Goal: Task Accomplishment & Management: Complete application form

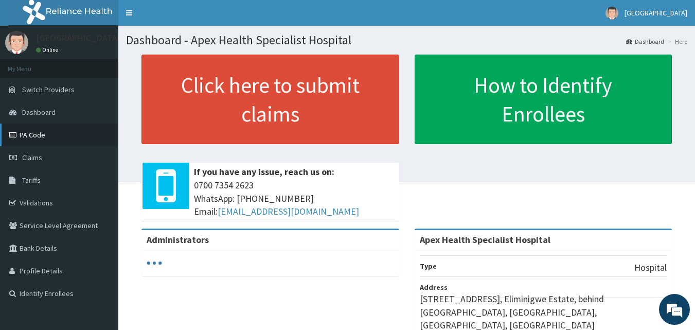
click at [26, 133] on link "PA Code" at bounding box center [59, 134] width 118 height 23
click at [33, 134] on link "PA Code" at bounding box center [59, 134] width 118 height 23
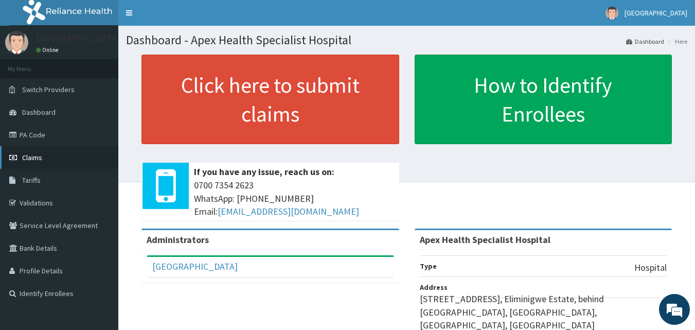
click at [31, 157] on span "Claims" at bounding box center [32, 157] width 20 height 9
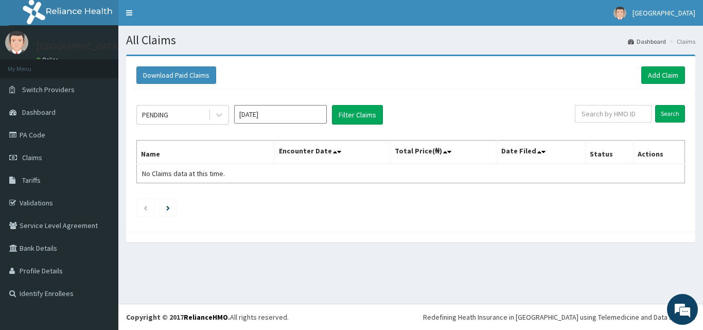
click at [220, 117] on icon at bounding box center [219, 115] width 10 height 10
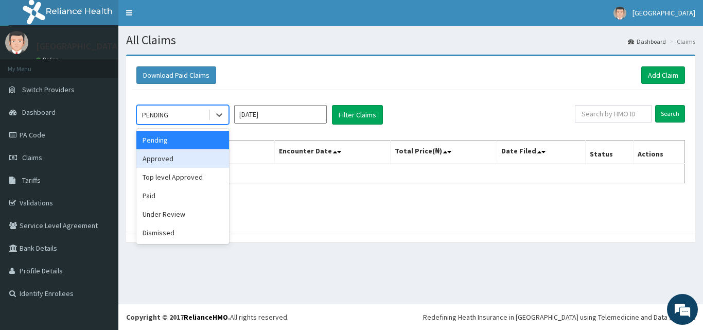
click at [198, 153] on div "Approved" at bounding box center [182, 158] width 93 height 19
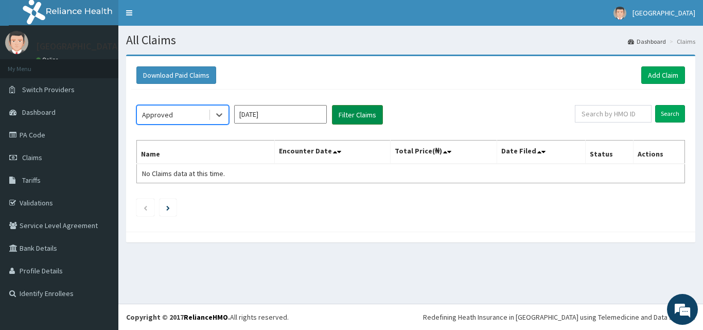
click at [348, 121] on button "Filter Claims" at bounding box center [357, 115] width 51 height 20
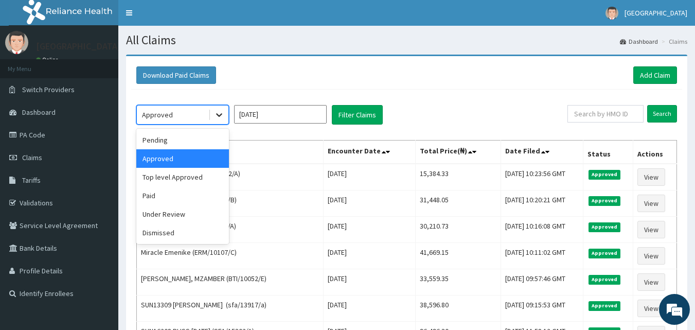
click at [220, 115] on icon at bounding box center [219, 116] width 6 height 4
click at [162, 215] on div "Under Review" at bounding box center [182, 214] width 93 height 19
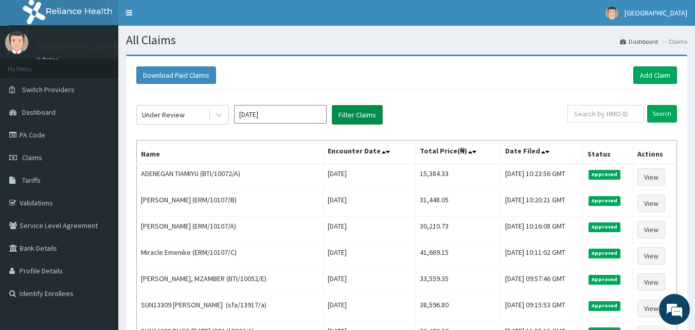
click at [364, 117] on button "Filter Claims" at bounding box center [357, 115] width 51 height 20
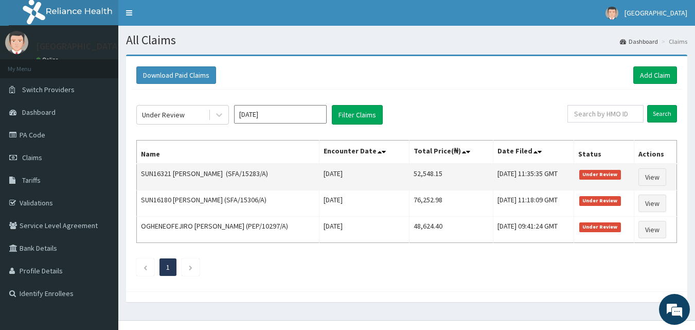
click at [250, 171] on td "SUN16321 Tamunotonye Emmanuel Tekena (SFA/15283/A)" at bounding box center [228, 177] width 183 height 27
click at [662, 176] on link "View" at bounding box center [652, 176] width 28 height 17
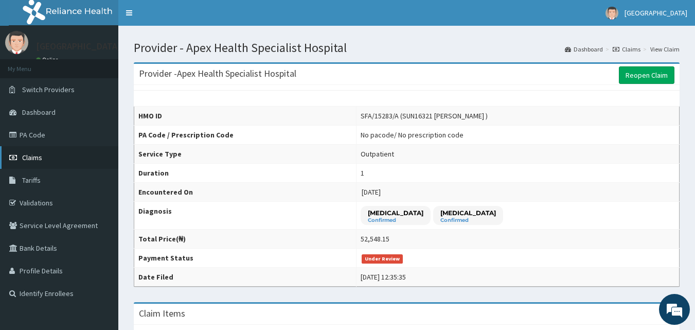
click at [29, 158] on span "Claims" at bounding box center [32, 157] width 20 height 9
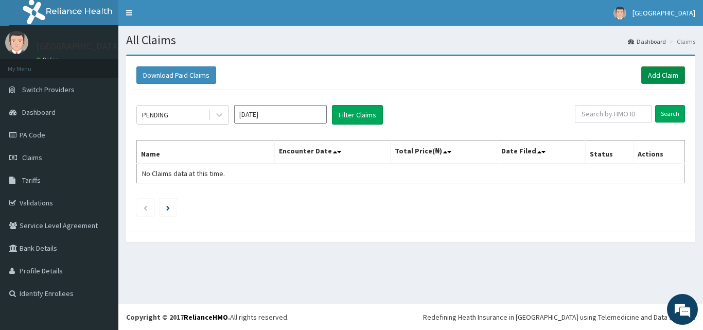
click at [666, 77] on link "Add Claim" at bounding box center [663, 74] width 44 height 17
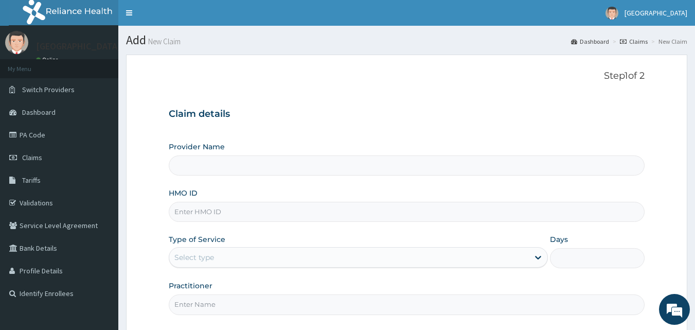
type input "Apex Health Specialist Hospital"
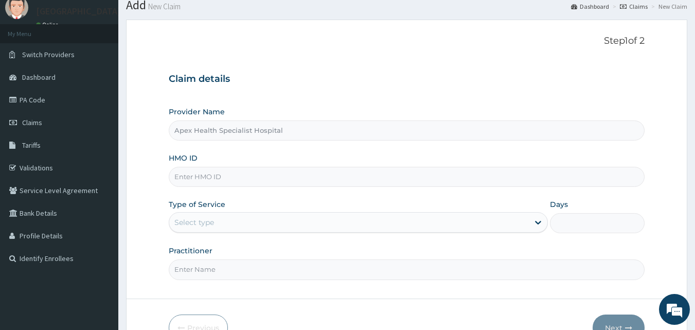
scroll to position [51, 0]
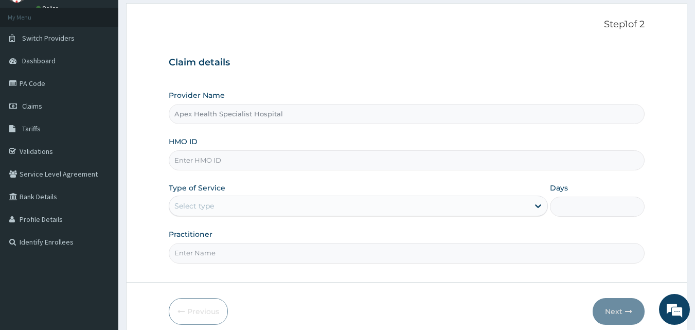
click at [217, 166] on input "HMO ID" at bounding box center [407, 160] width 476 height 20
type input "s"
type input "SFA/11003/A"
click at [265, 212] on div "Select type" at bounding box center [349, 206] width 360 height 16
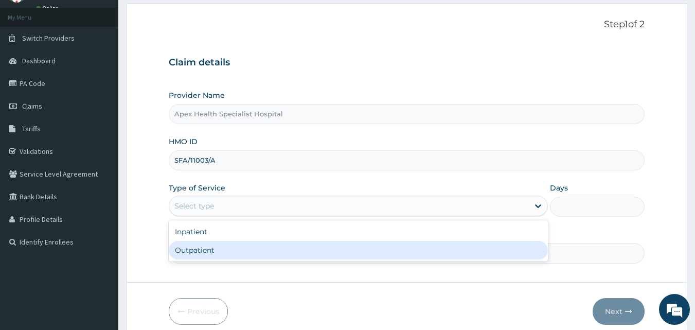
drag, startPoint x: 259, startPoint y: 248, endPoint x: 265, endPoint y: 253, distance: 7.3
click at [259, 249] on div "Outpatient" at bounding box center [358, 250] width 379 height 19
type input "1"
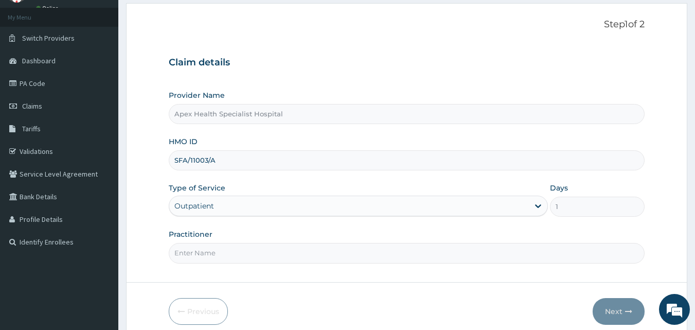
click at [275, 264] on div "Step 1 of 2 Claim details Provider Name Apex Health Specialist Hospital HMO ID …" at bounding box center [407, 142] width 476 height 247
click at [278, 253] on input "Practitioner" at bounding box center [407, 253] width 476 height 20
type input "DR CHIBUNNA"
click at [249, 253] on input "DR CHIBUNNA" at bounding box center [407, 253] width 476 height 20
click at [616, 318] on button "Next" at bounding box center [619, 311] width 52 height 27
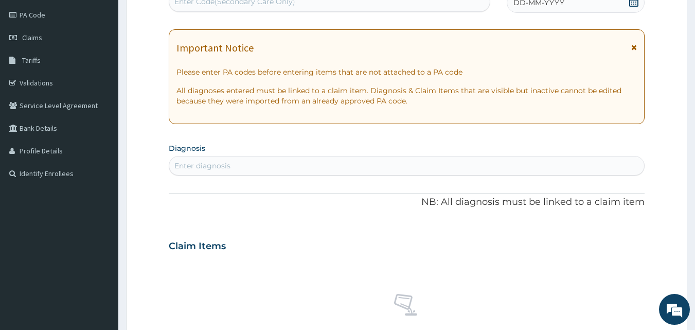
scroll to position [154, 0]
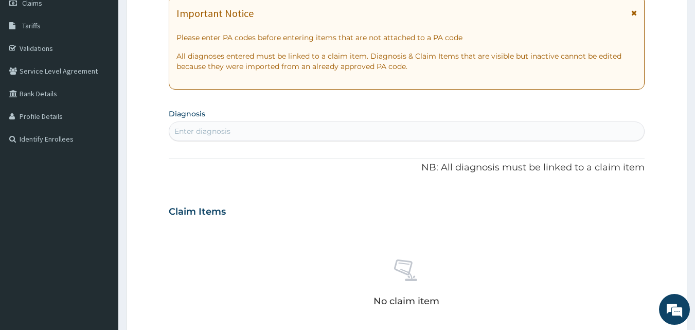
click at [179, 131] on div "Enter diagnosis" at bounding box center [202, 131] width 56 height 10
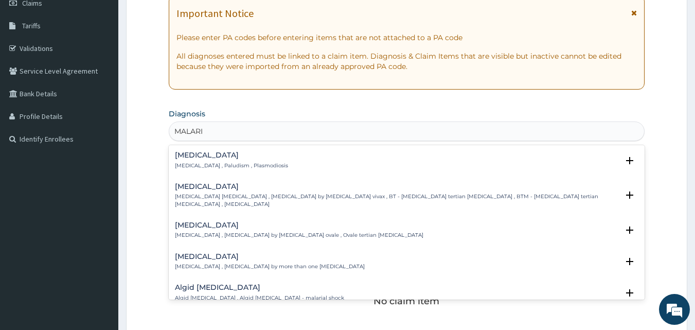
type input "MALARIA"
click at [191, 158] on h4 "Malaria" at bounding box center [231, 155] width 113 height 8
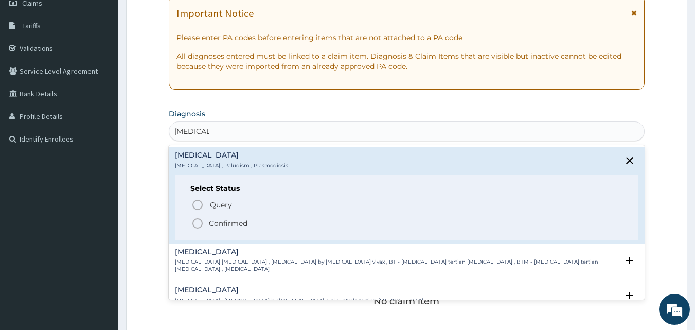
click at [198, 224] on icon "status option filled" at bounding box center [197, 223] width 12 height 12
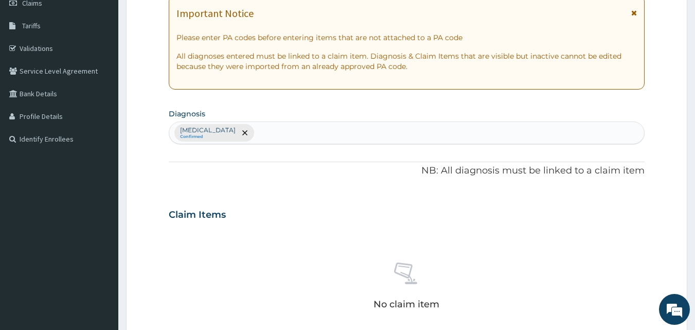
click at [245, 134] on div "Malaria Confirmed" at bounding box center [406, 133] width 475 height 22
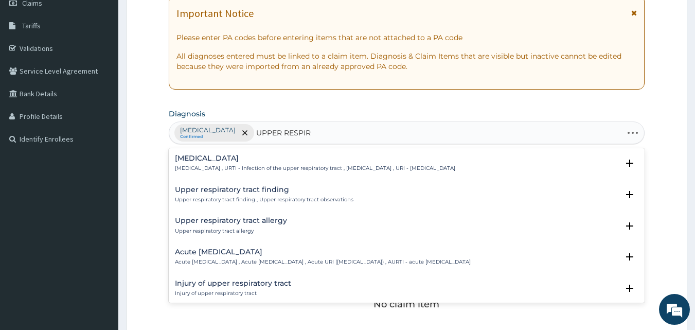
type input "UPPER RESPIRA"
click at [231, 159] on h4 "Upper respiratory infection" at bounding box center [315, 158] width 280 height 8
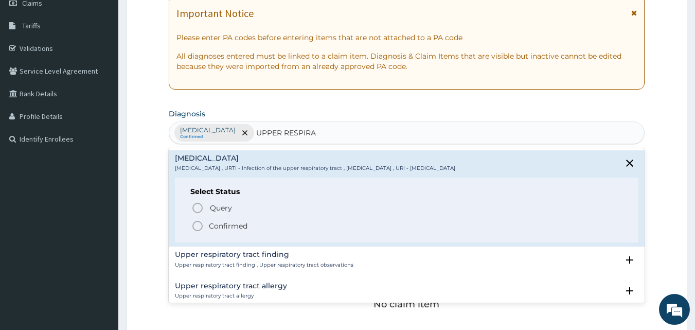
click at [199, 225] on icon "status option filled" at bounding box center [197, 226] width 12 height 12
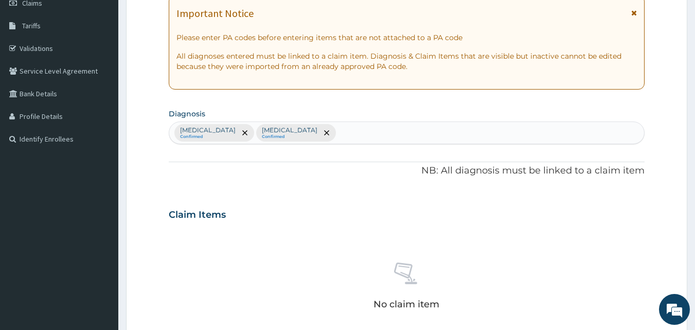
click at [338, 133] on input "text" at bounding box center [338, 133] width 1 height 10
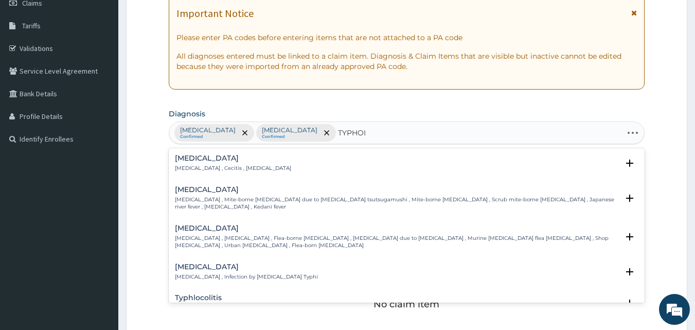
type input "TYPHOID"
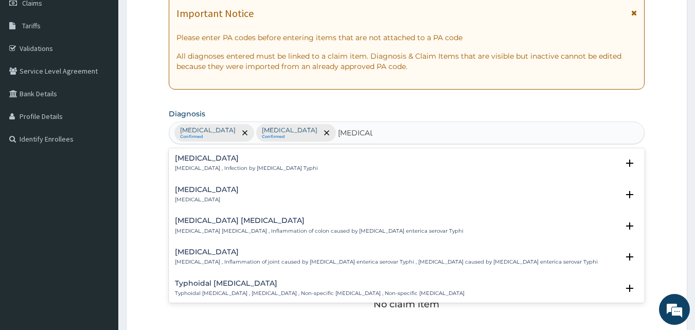
click at [204, 157] on h4 "Typhoid fever" at bounding box center [246, 158] width 143 height 8
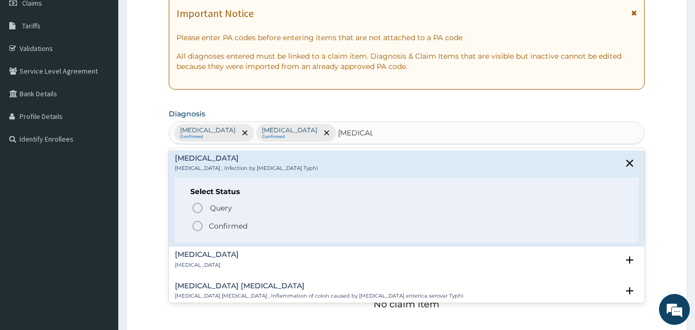
click at [195, 225] on icon "status option filled" at bounding box center [197, 226] width 12 height 12
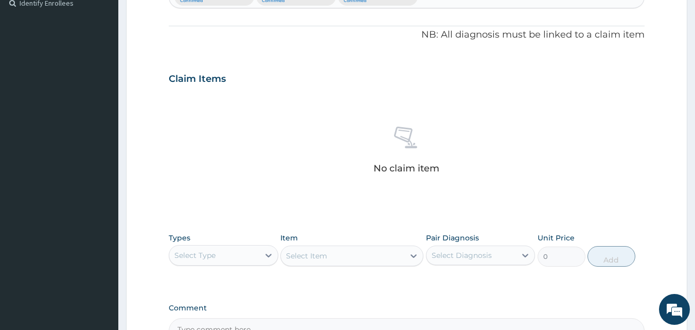
scroll to position [360, 0]
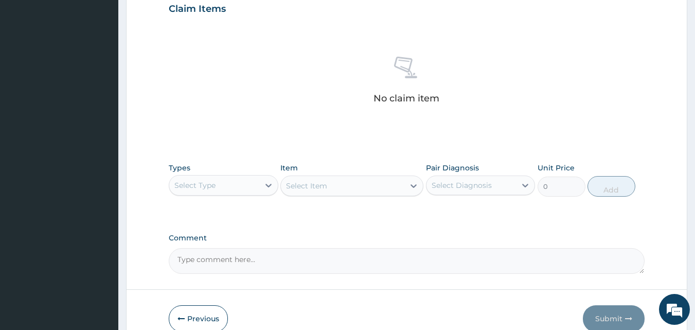
click at [230, 194] on div "Select Type" at bounding box center [224, 185] width 110 height 21
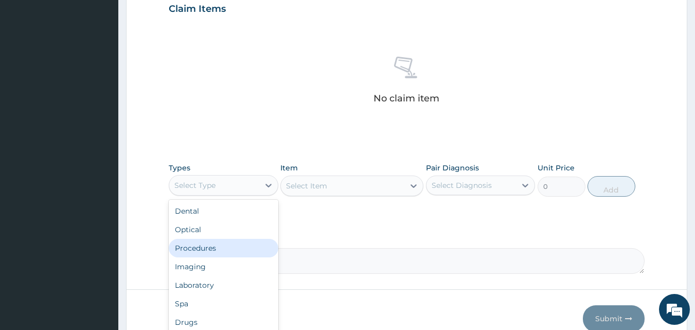
click at [223, 245] on div "Procedures" at bounding box center [224, 248] width 110 height 19
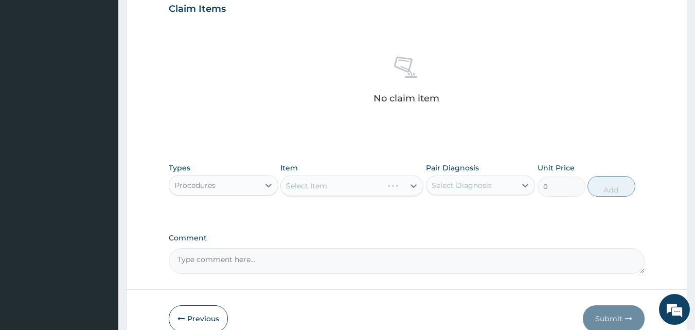
click at [291, 193] on div "Select Item" at bounding box center [351, 185] width 143 height 21
click at [292, 192] on div "Select Item" at bounding box center [351, 185] width 143 height 21
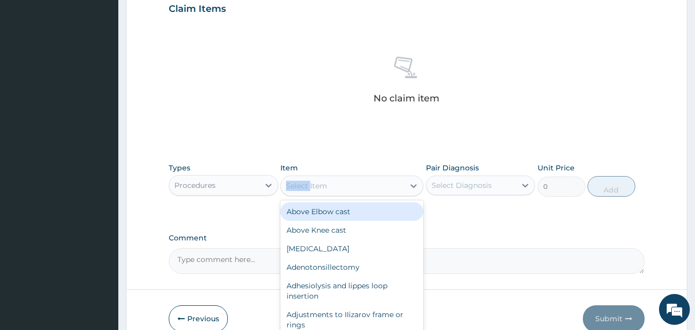
click at [292, 192] on div "Select Item" at bounding box center [342, 185] width 123 height 16
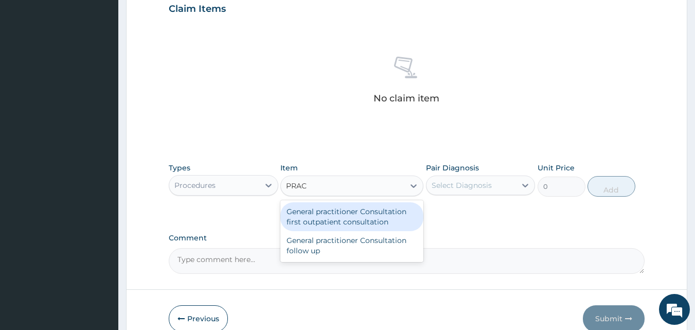
type input "PRACT"
click at [317, 219] on div "General practitioner Consultation first outpatient consultation" at bounding box center [351, 216] width 143 height 29
type input "3547.5"
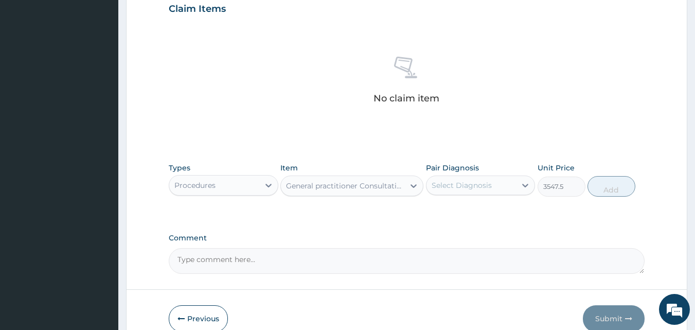
click at [496, 187] on div "Select Diagnosis" at bounding box center [471, 185] width 90 height 16
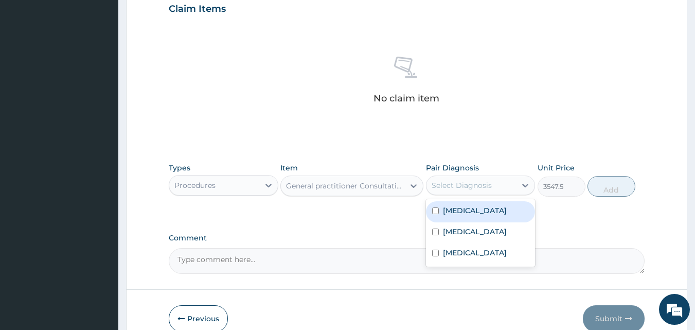
click at [476, 208] on div "Malaria" at bounding box center [481, 211] width 110 height 21
checkbox input "true"
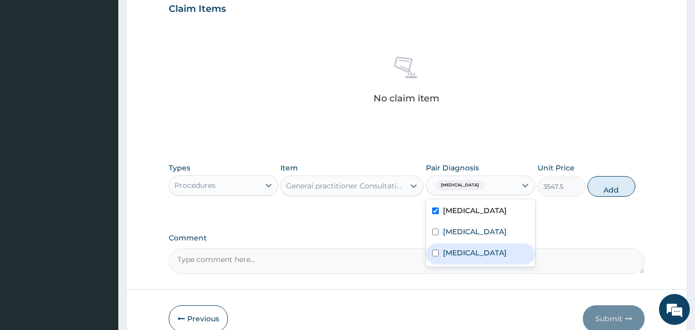
click at [458, 258] on label "Typhoid fever" at bounding box center [475, 252] width 64 height 10
checkbox input "true"
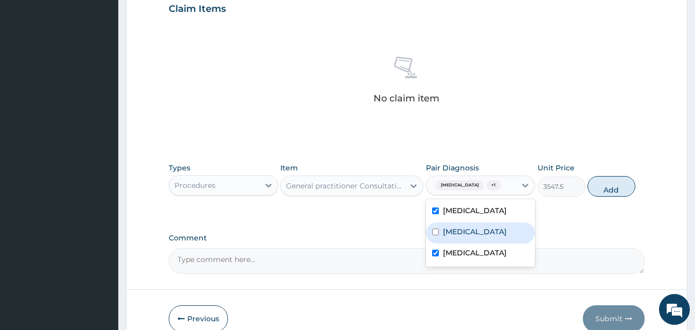
click at [462, 237] on label "Upper respiratory infection" at bounding box center [475, 231] width 64 height 10
checkbox input "true"
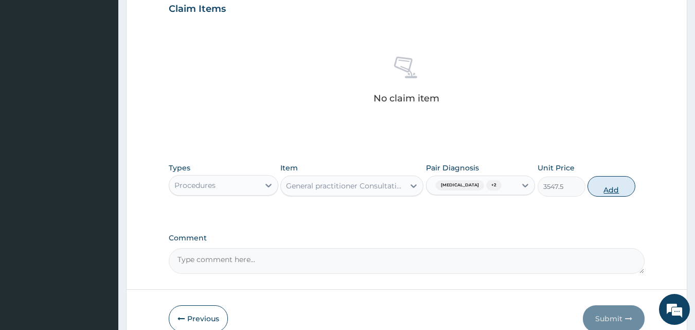
click at [600, 189] on button "Add" at bounding box center [611, 186] width 48 height 21
type input "0"
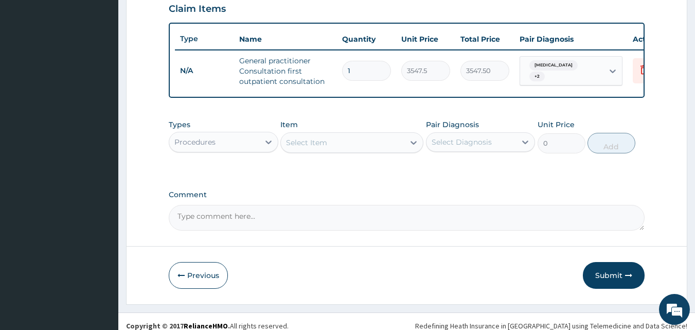
click at [293, 153] on div "Select Item" at bounding box center [351, 142] width 143 height 21
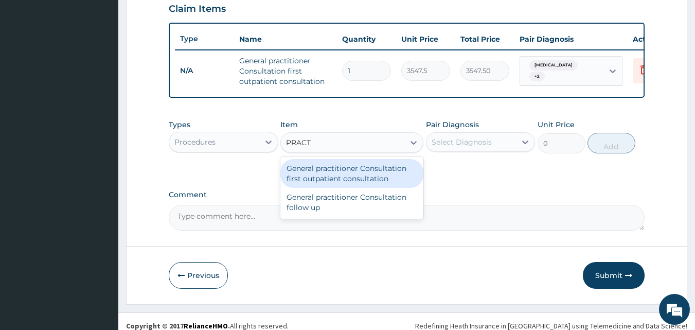
type input "PRACTI"
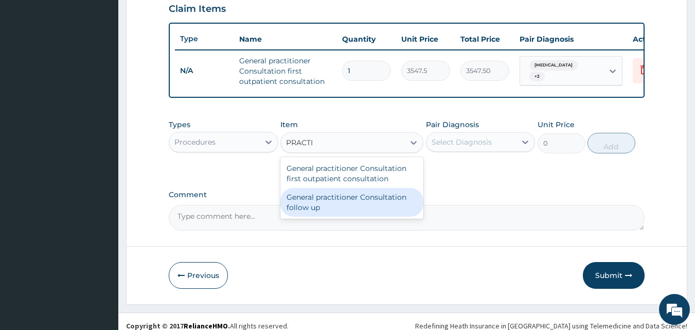
click at [304, 217] on div "General practitioner Consultation follow up" at bounding box center [351, 202] width 143 height 29
type input "2365"
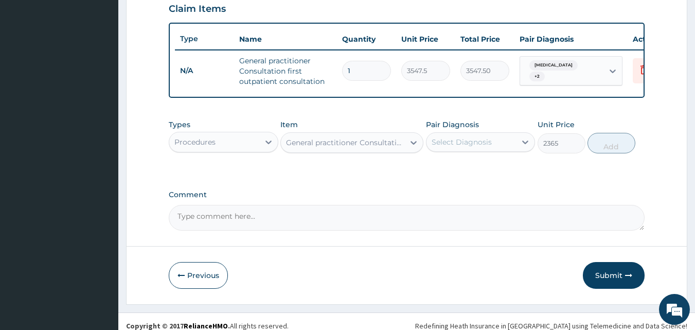
click at [485, 147] on div "Select Diagnosis" at bounding box center [462, 142] width 60 height 10
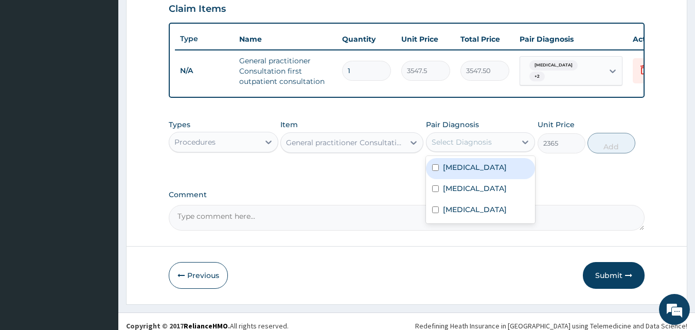
click at [479, 179] on div "Malaria" at bounding box center [481, 168] width 110 height 21
checkbox input "true"
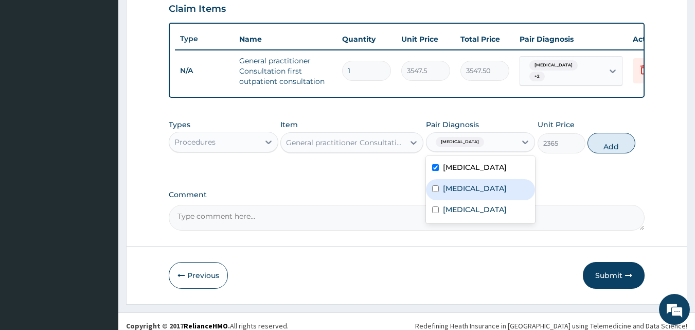
click at [477, 191] on label "Upper respiratory infection" at bounding box center [475, 188] width 64 height 10
checkbox input "true"
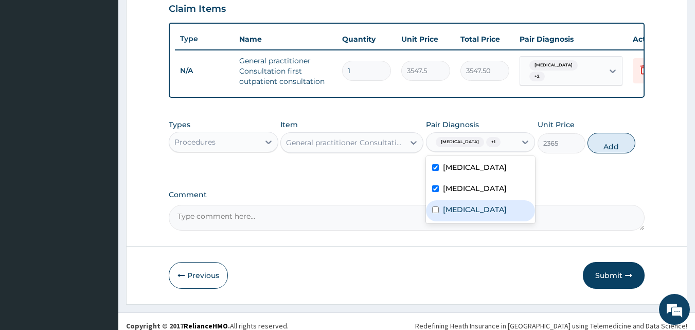
click at [474, 218] on div "Typhoid fever" at bounding box center [481, 210] width 110 height 21
checkbox input "true"
click at [596, 153] on button "Add" at bounding box center [611, 143] width 48 height 21
type input "0"
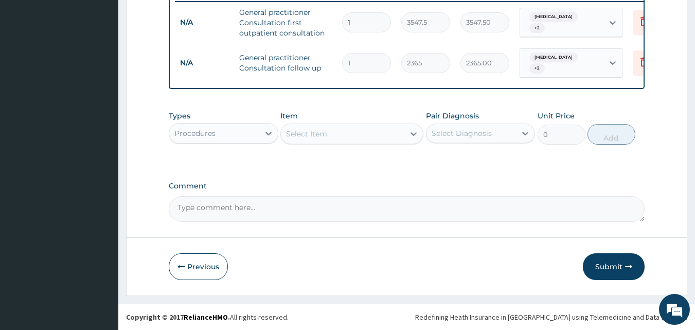
scroll to position [412, 0]
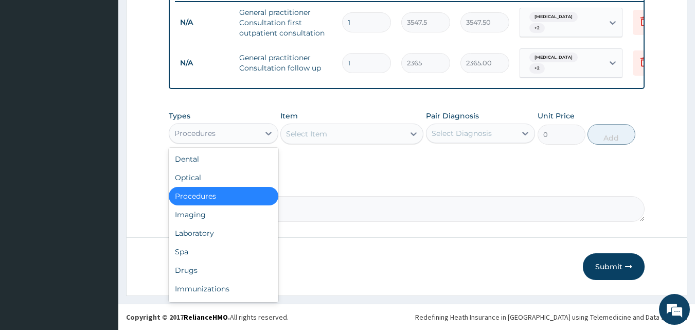
click at [233, 132] on div "Procedures" at bounding box center [214, 133] width 90 height 16
click at [212, 234] on div "Laboratory" at bounding box center [224, 233] width 110 height 19
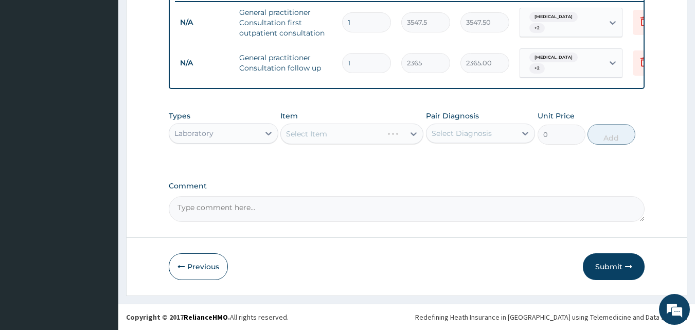
click at [291, 134] on div "Select Item" at bounding box center [351, 133] width 143 height 21
click at [285, 138] on div "Select Item" at bounding box center [351, 133] width 143 height 21
click at [285, 139] on div "Select Item" at bounding box center [351, 133] width 143 height 21
click at [289, 138] on div "Select Item" at bounding box center [351, 133] width 143 height 21
click at [289, 138] on div "Select Item" at bounding box center [306, 134] width 41 height 10
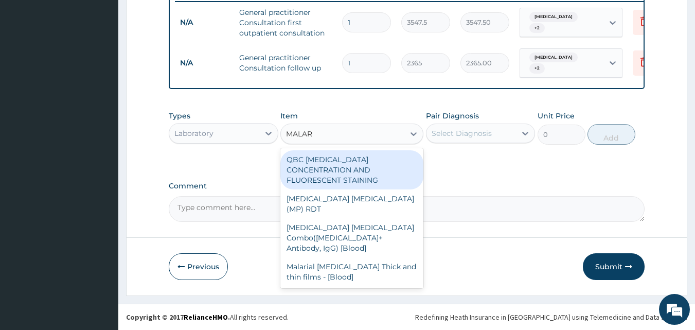
type input "MALARI"
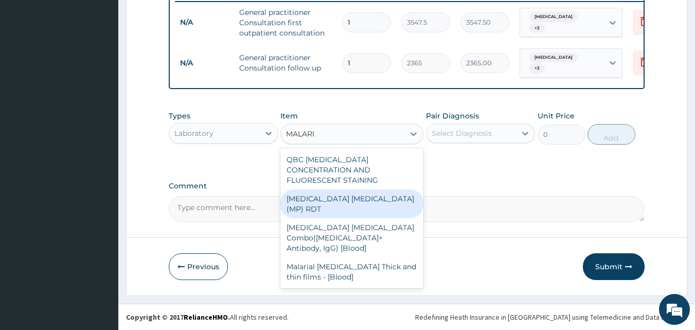
click at [315, 189] on div "MALARIA PARASITE (MP) RDT" at bounding box center [351, 203] width 143 height 29
type input "1612.5"
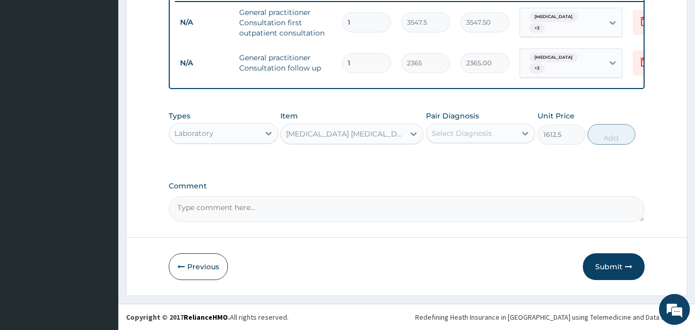
click at [497, 139] on div "Select Diagnosis" at bounding box center [471, 133] width 90 height 16
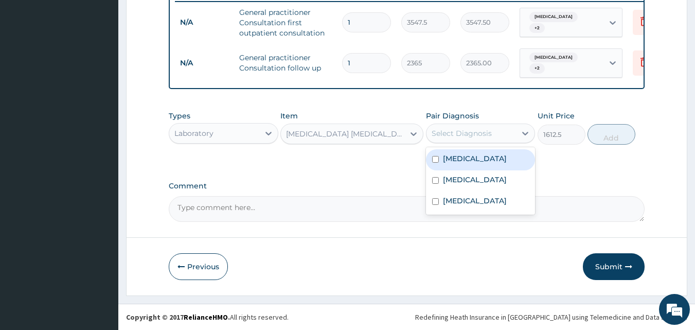
click at [477, 160] on div "Malaria" at bounding box center [481, 159] width 110 height 21
checkbox input "true"
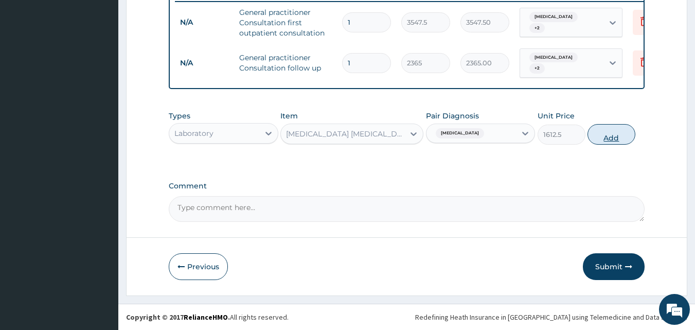
drag, startPoint x: 621, startPoint y: 138, endPoint x: 614, endPoint y: 163, distance: 25.1
click at [619, 139] on button "Add" at bounding box center [611, 134] width 48 height 21
type input "0"
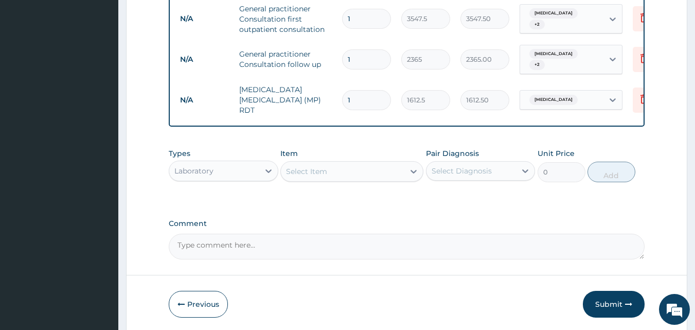
click at [377, 175] on div "Select Item" at bounding box center [342, 171] width 123 height 16
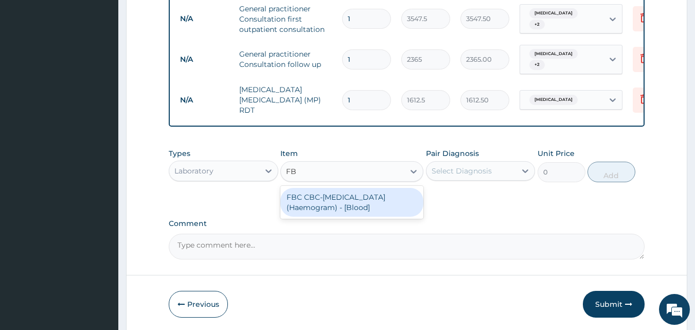
type input "FBC"
click at [362, 203] on div "FBC CBC-Complete Blood Count (Haemogram) - [Blood]" at bounding box center [351, 202] width 143 height 29
type input "4300"
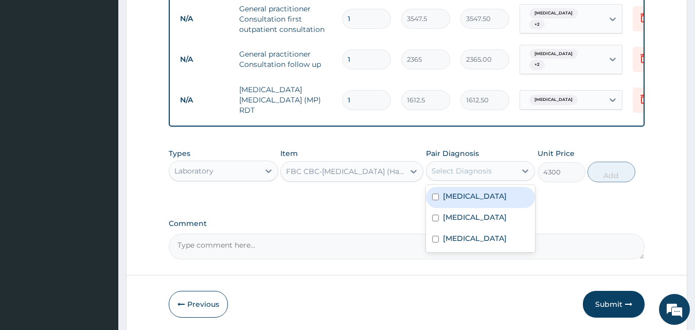
click at [510, 169] on div "Select Diagnosis" at bounding box center [471, 171] width 90 height 16
click at [480, 200] on div "Malaria" at bounding box center [481, 197] width 110 height 21
checkbox input "true"
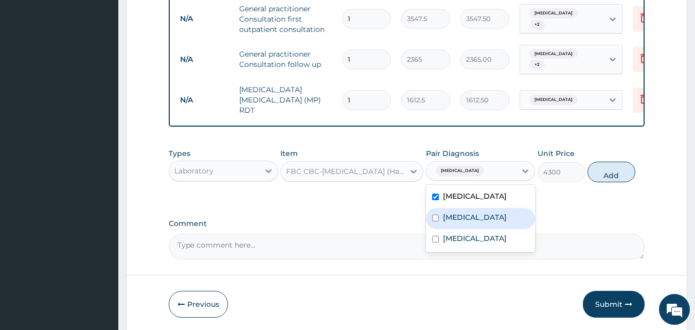
click at [472, 219] on label "Upper respiratory infection" at bounding box center [475, 217] width 64 height 10
checkbox input "true"
drag, startPoint x: 601, startPoint y: 175, endPoint x: 601, endPoint y: 192, distance: 17.5
click at [601, 175] on button "Add" at bounding box center [611, 172] width 48 height 21
type input "0"
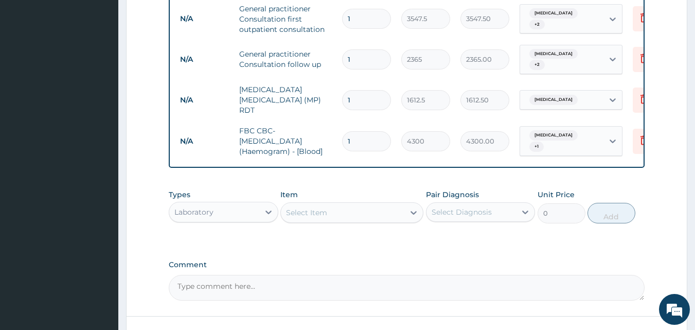
click at [305, 207] on div "Select Item" at bounding box center [306, 212] width 41 height 10
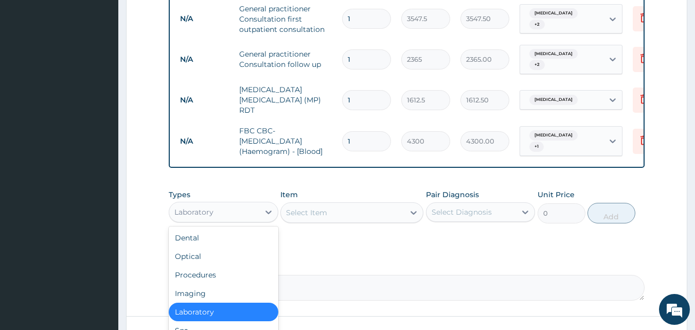
click at [251, 213] on div "Laboratory" at bounding box center [214, 212] width 90 height 16
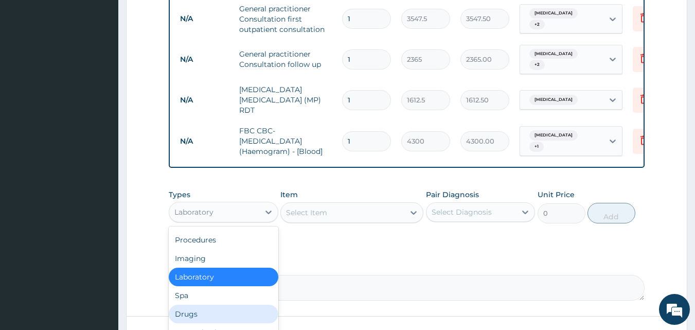
click at [192, 313] on div "Drugs" at bounding box center [224, 314] width 110 height 19
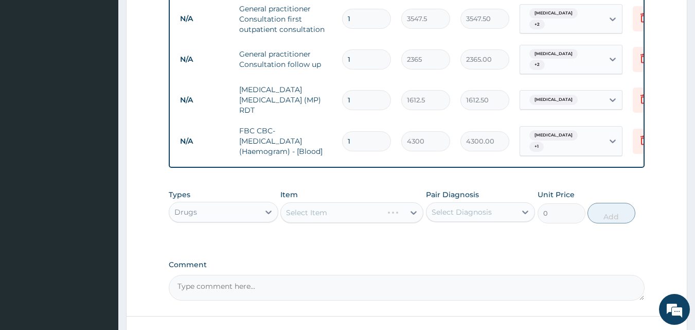
click at [285, 211] on div "Select Item" at bounding box center [351, 212] width 143 height 21
click at [285, 212] on div "Select Item" at bounding box center [351, 212] width 143 height 21
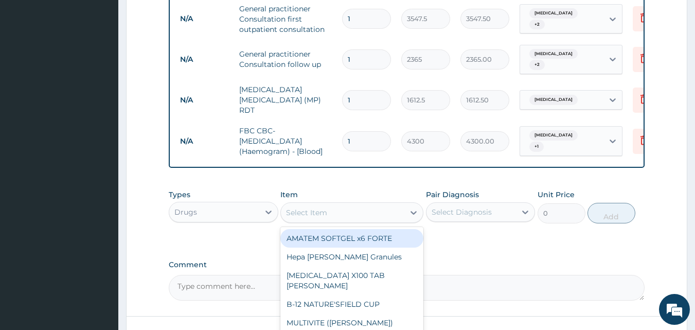
click at [287, 209] on div "Select Item" at bounding box center [306, 212] width 41 height 10
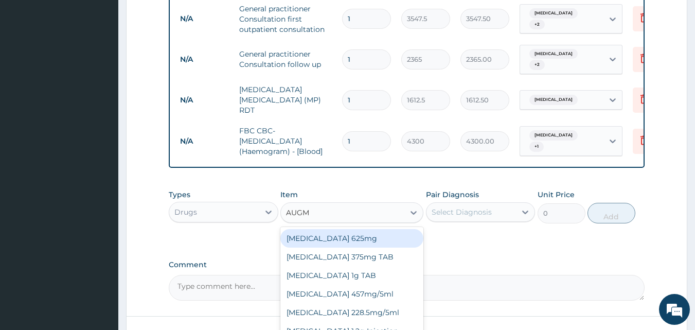
type input "AUGME"
click at [344, 241] on div "AUGMENTIN 625mg" at bounding box center [351, 238] width 143 height 19
type input "886.875"
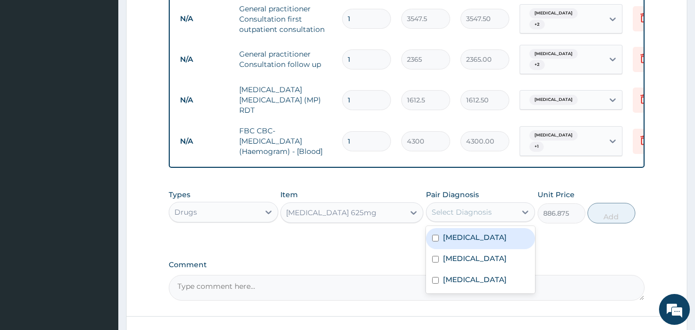
drag, startPoint x: 502, startPoint y: 216, endPoint x: 496, endPoint y: 232, distance: 17.6
click at [500, 223] on div "Types Drugs Item AUGMENTIN 625mg Pair Diagnosis option Upper respiratory infect…" at bounding box center [407, 206] width 476 height 44
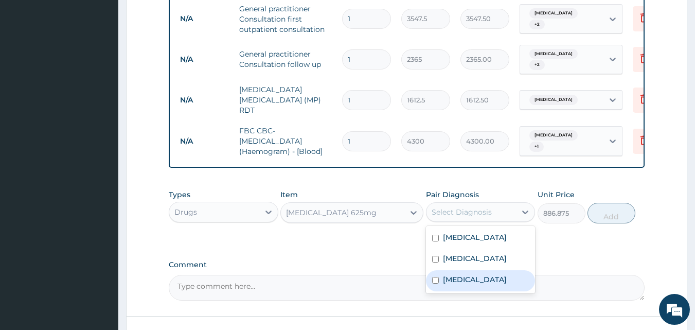
click at [473, 284] on label "Typhoid fever" at bounding box center [475, 279] width 64 height 10
checkbox input "true"
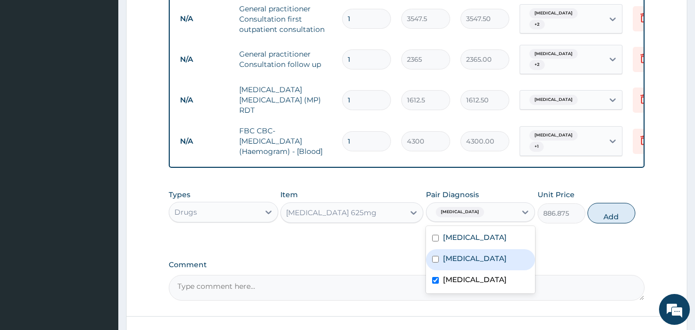
click at [483, 262] on label "Upper respiratory infection" at bounding box center [475, 258] width 64 height 10
checkbox input "true"
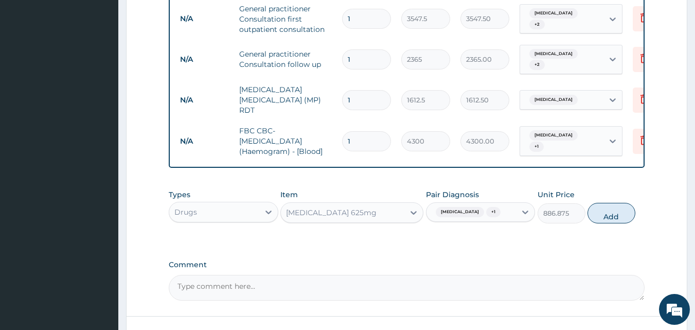
drag, startPoint x: 596, startPoint y: 209, endPoint x: 568, endPoint y: 228, distance: 33.7
click at [596, 209] on button "Add" at bounding box center [611, 213] width 48 height 21
type input "0"
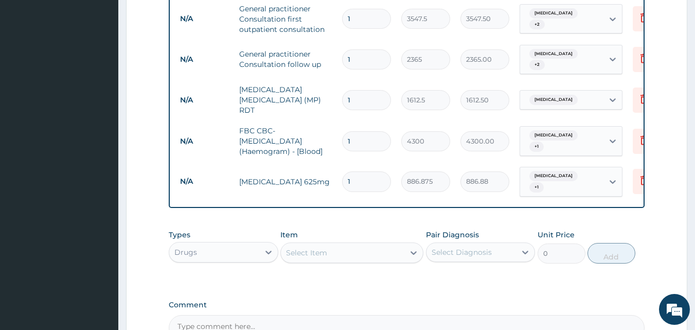
click at [350, 171] on input "1" at bounding box center [366, 181] width 49 height 20
type input "14"
type input "12416.25"
type input "14"
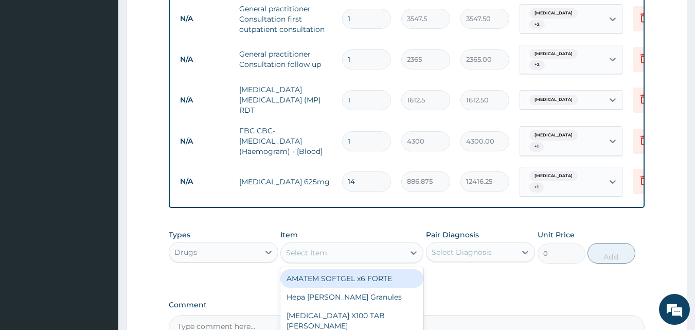
click at [308, 250] on div "Select Item" at bounding box center [306, 252] width 41 height 10
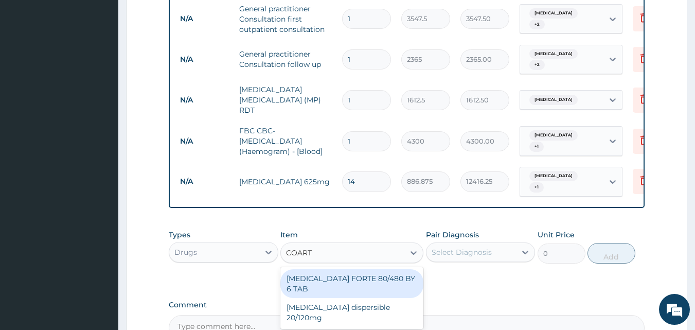
type input "COARTE"
click at [348, 271] on div "COARTEM FORTE 80/480 BY 6 TAB" at bounding box center [351, 283] width 143 height 29
type input "449.35"
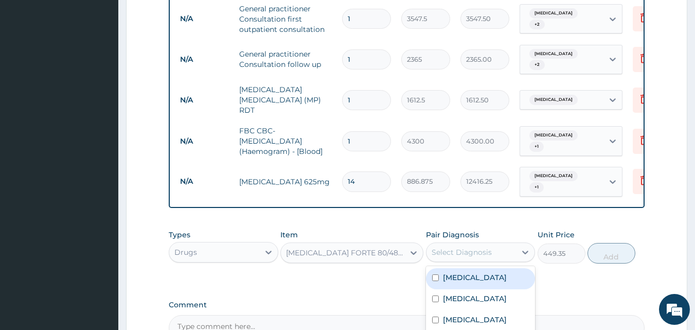
click at [479, 247] on div "Select Diagnosis" at bounding box center [462, 252] width 60 height 10
click at [481, 274] on div "Malaria" at bounding box center [481, 278] width 110 height 21
checkbox input "true"
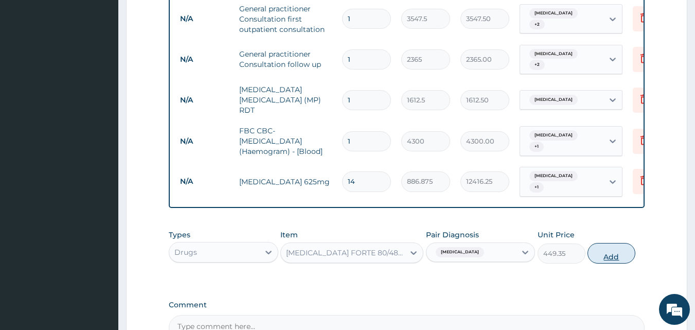
click at [602, 251] on button "Add" at bounding box center [611, 253] width 48 height 21
type input "0"
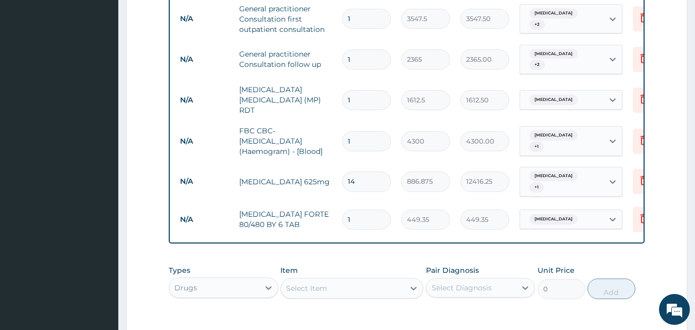
click at [350, 209] on input "1" at bounding box center [366, 219] width 49 height 20
type input "0.00"
type input "6"
type input "2696.10"
type input "6"
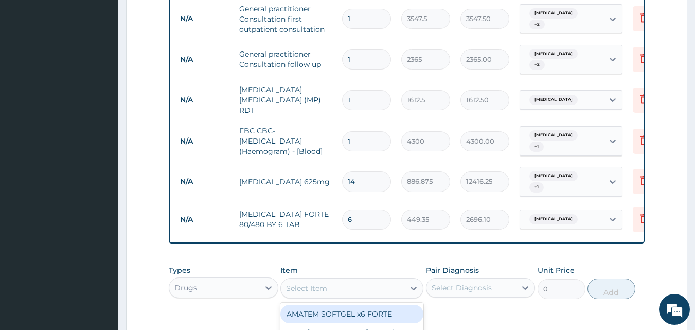
click at [314, 284] on div "Select Item" at bounding box center [306, 288] width 41 height 10
type input "ARTESU"
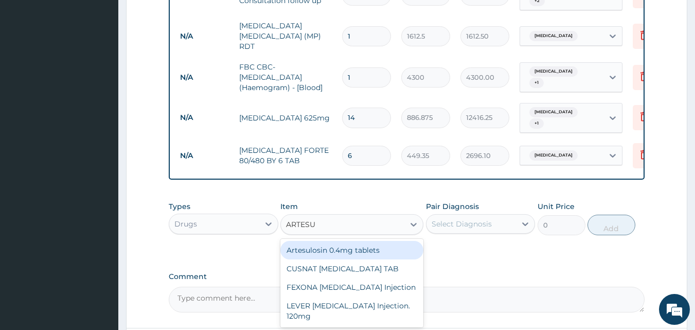
scroll to position [560, 0]
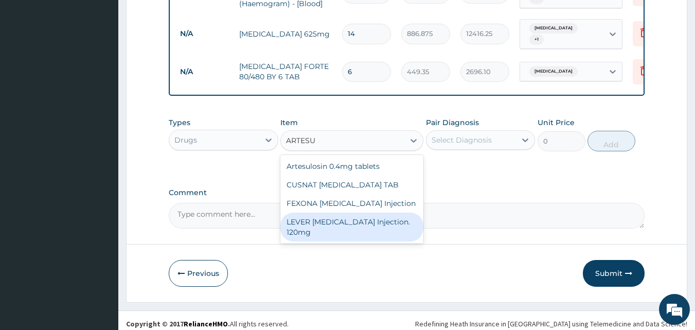
click at [312, 223] on div "LEVER ARTESUNATE Injection. 120mg" at bounding box center [351, 226] width 143 height 29
type input "2365"
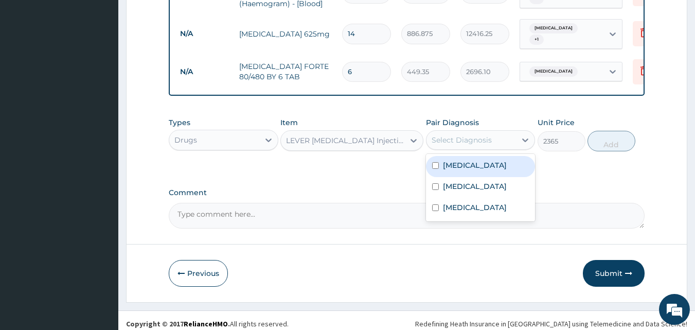
drag, startPoint x: 525, startPoint y: 138, endPoint x: 522, endPoint y: 149, distance: 11.4
click at [524, 138] on div at bounding box center [525, 140] width 19 height 19
click at [478, 163] on div "Malaria" at bounding box center [481, 166] width 110 height 21
checkbox input "true"
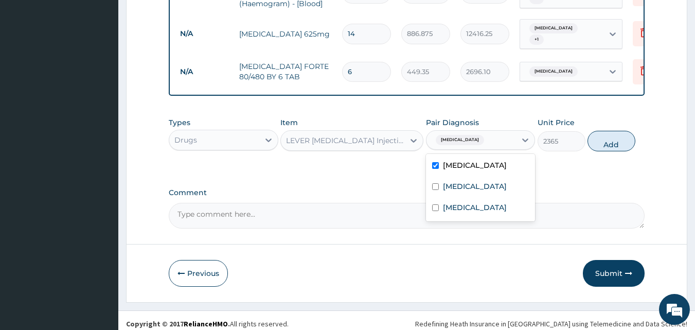
click at [619, 138] on button "Add" at bounding box center [611, 141] width 48 height 21
type input "0"
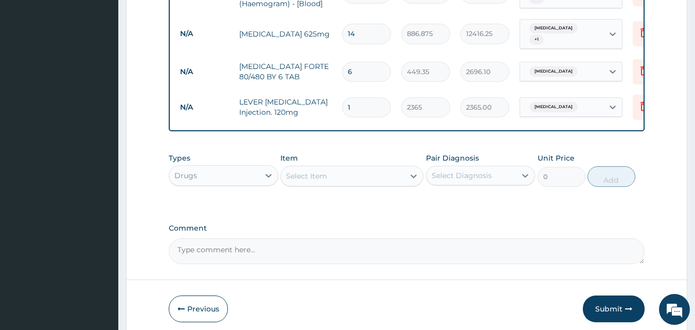
click at [365, 97] on input "1" at bounding box center [366, 107] width 49 height 20
type input "0.00"
type input "3"
type input "7095.00"
type input "3"
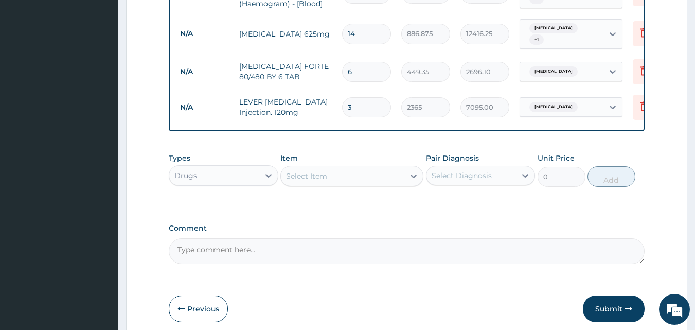
click at [343, 172] on div "Select Item" at bounding box center [342, 176] width 123 height 16
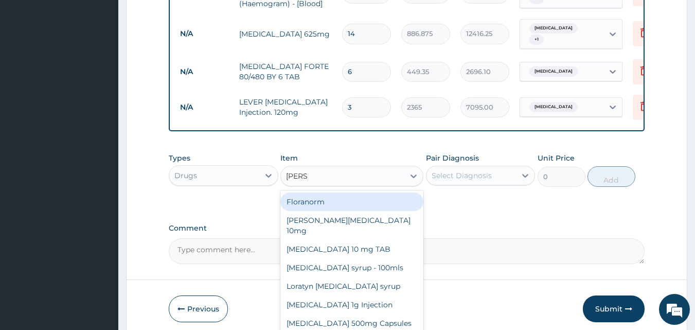
type input "LORAT"
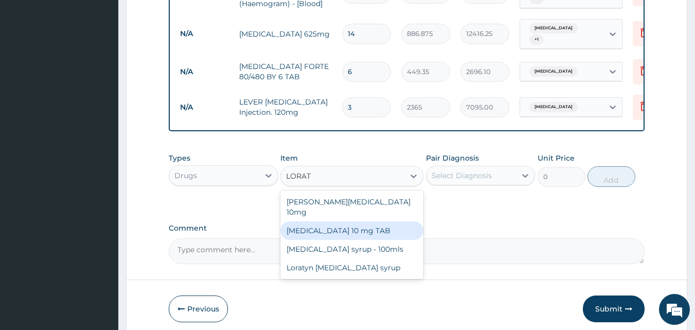
click at [334, 221] on div "LORATADINE 10 mg TAB" at bounding box center [351, 230] width 143 height 19
type input "59.125"
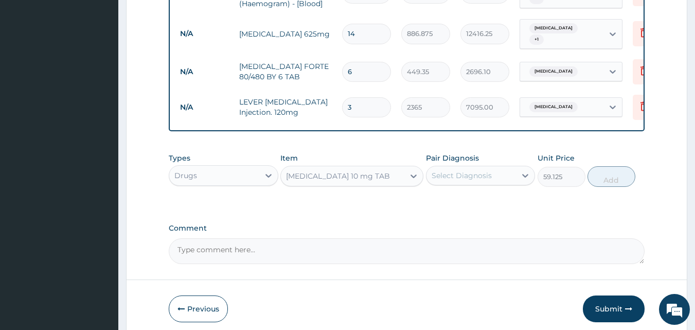
click at [468, 172] on div "Select Diagnosis" at bounding box center [462, 175] width 60 height 10
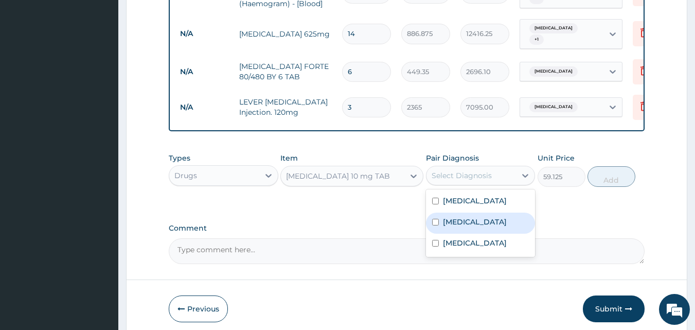
click at [459, 226] on label "Upper respiratory infection" at bounding box center [475, 222] width 64 height 10
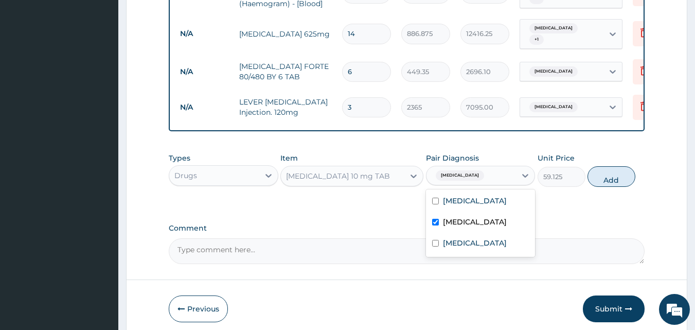
checkbox input "true"
click at [617, 179] on button "Add" at bounding box center [611, 176] width 48 height 21
type input "0"
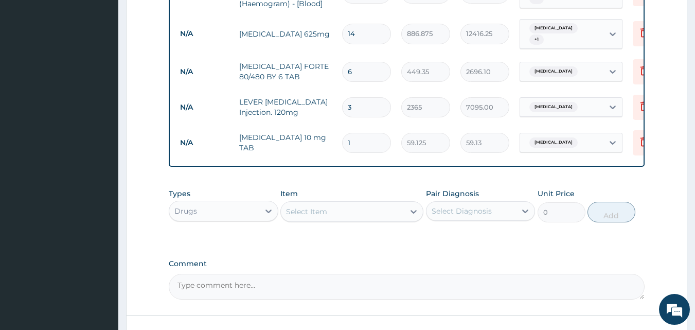
click at [355, 133] on input "1" at bounding box center [366, 143] width 49 height 20
type input "0.00"
type input "6"
type input "354.75"
type input "6"
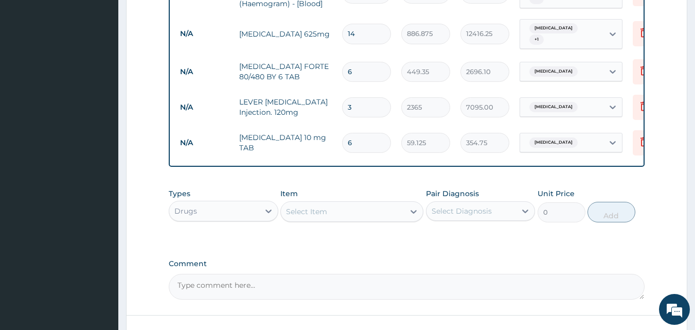
click at [313, 206] on div "Select Item" at bounding box center [306, 211] width 41 height 10
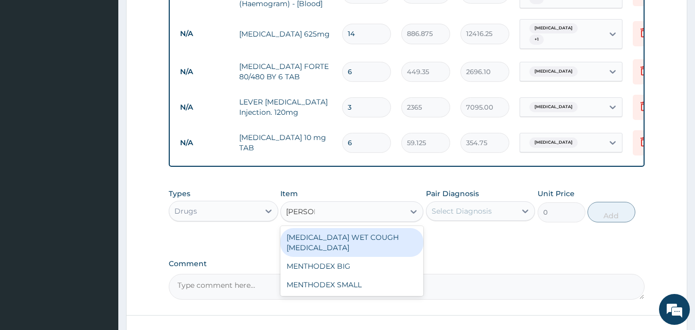
type input "MENTHO"
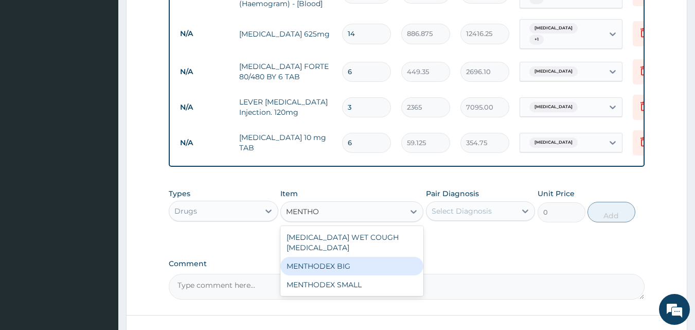
click at [327, 257] on div "MENTHODEX BIG" at bounding box center [351, 266] width 143 height 19
type input "4138.75"
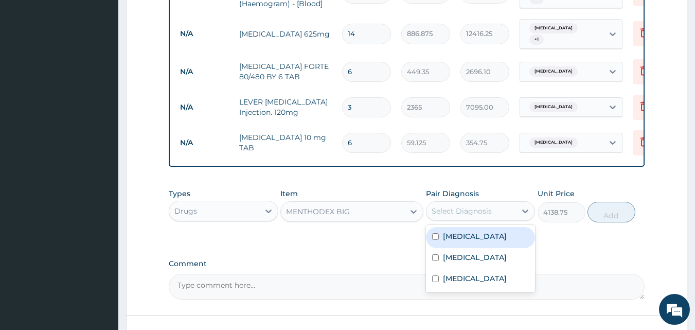
click at [454, 206] on div "Select Diagnosis" at bounding box center [462, 211] width 60 height 10
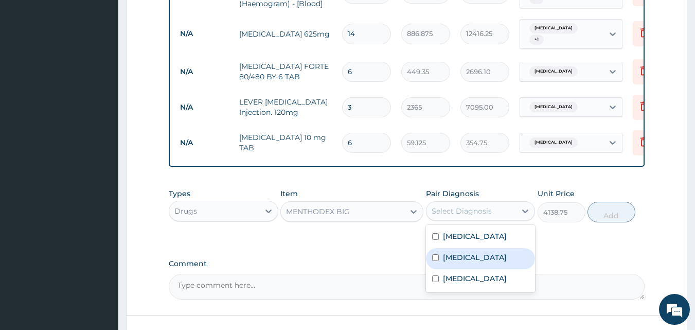
click at [450, 252] on label "Upper respiratory infection" at bounding box center [475, 257] width 64 height 10
checkbox input "true"
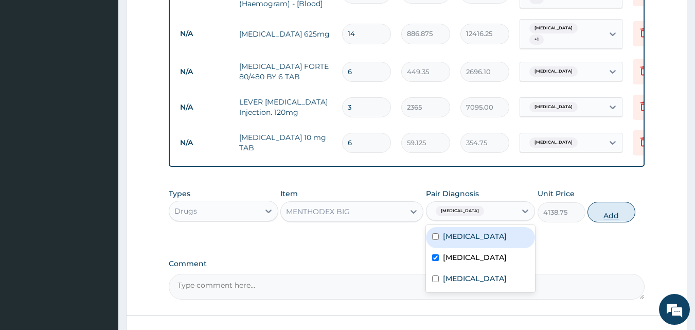
click at [613, 209] on button "Add" at bounding box center [611, 212] width 48 height 21
type input "0"
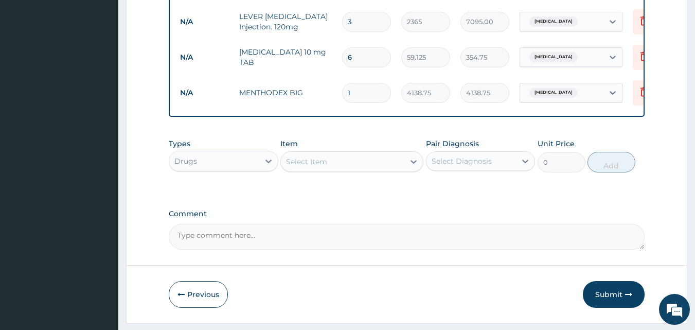
scroll to position [663, 0]
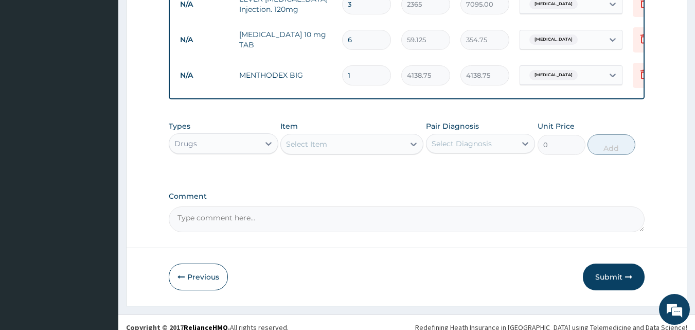
click at [322, 140] on div "Select Item" at bounding box center [306, 144] width 41 height 10
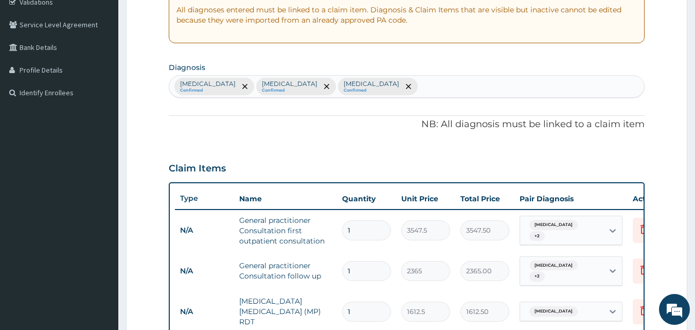
scroll to position [0, 0]
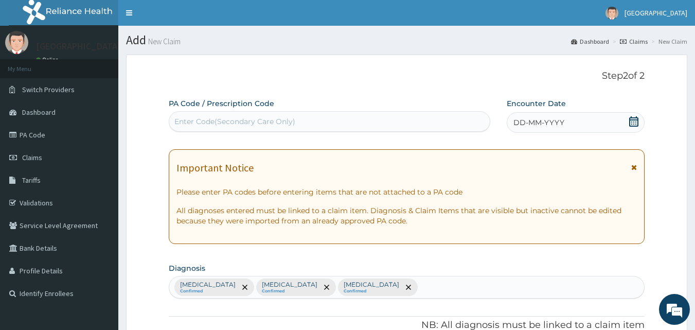
click at [635, 127] on span at bounding box center [634, 122] width 10 height 13
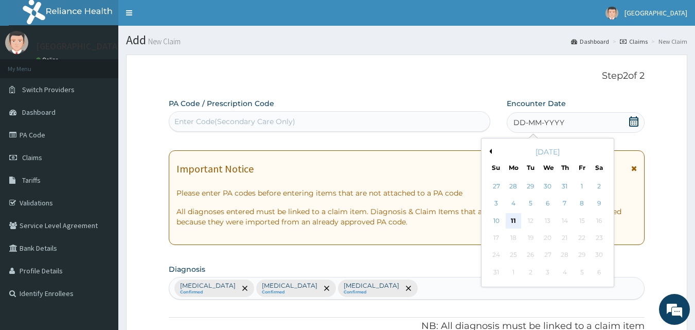
click at [508, 218] on div "11" at bounding box center [513, 220] width 15 height 15
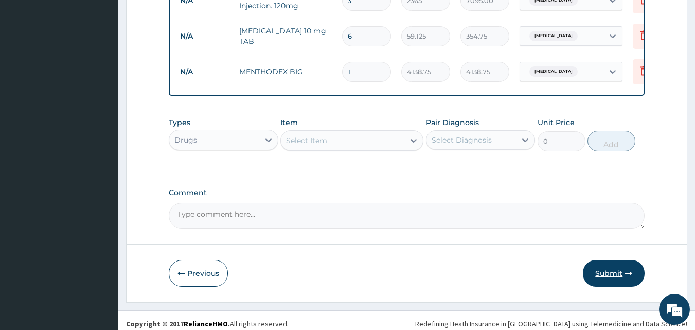
click at [603, 265] on button "Submit" at bounding box center [614, 273] width 62 height 27
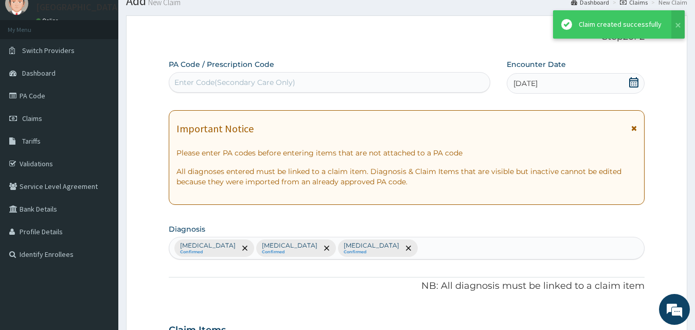
scroll to position [666, 0]
